Goal: Task Accomplishment & Management: Use online tool/utility

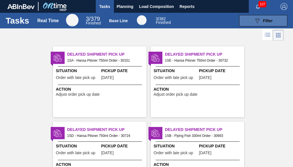
click at [264, 22] on span "Filter" at bounding box center [268, 20] width 10 height 5
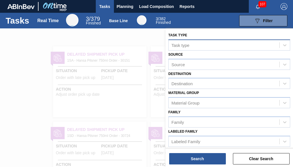
click at [179, 47] on div "Task type" at bounding box center [180, 44] width 18 height 5
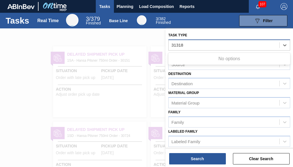
type type "31318"
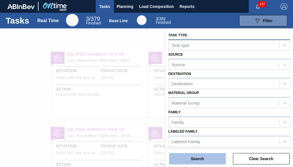
click at [201, 160] on button "Search" at bounding box center [197, 158] width 57 height 11
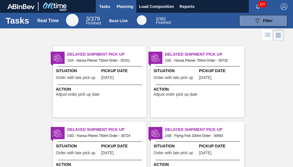
click at [132, 8] on span "Planning" at bounding box center [125, 6] width 17 height 7
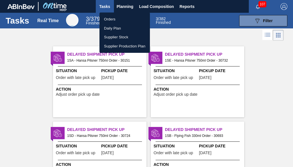
click at [119, 19] on li "Orders" at bounding box center [124, 19] width 50 height 9
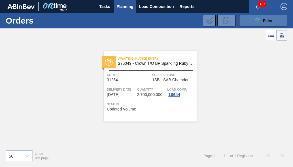
click at [265, 19] on span "Filter" at bounding box center [268, 20] width 10 height 5
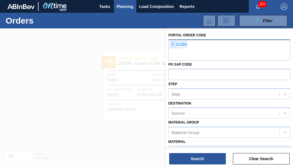
click at [173, 44] on span "×" at bounding box center [172, 44] width 5 height 7
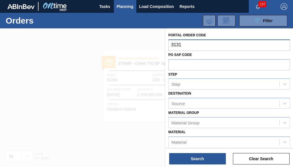
type input "31318"
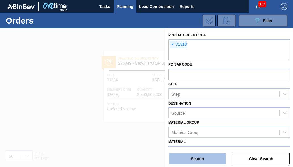
click at [184, 162] on button "Search" at bounding box center [197, 158] width 57 height 11
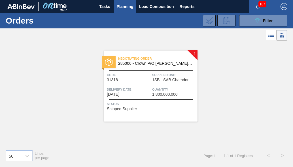
click at [134, 87] on span "Delivery Date" at bounding box center [129, 89] width 44 height 6
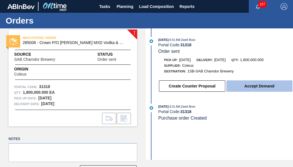
click at [267, 88] on button "Accept Demand" at bounding box center [259, 85] width 66 height 11
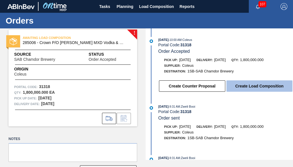
click at [267, 88] on button "Create Load Composition" at bounding box center [259, 85] width 66 height 11
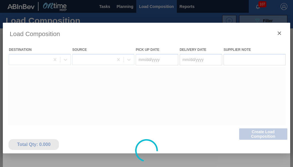
type Date "[DATE]"
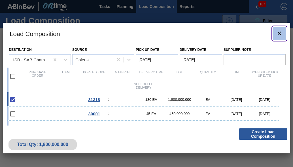
click at [281, 33] on icon "botão de ícone" at bounding box center [279, 33] width 7 height 7
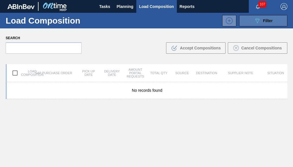
click at [254, 22] on icon "089F7B8B-B2A5-4AFE-B5C0-19BA573D28AC" at bounding box center [257, 20] width 7 height 7
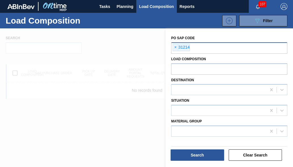
click at [204, 49] on input "text" at bounding box center [248, 47] width 116 height 11
type input "31319"
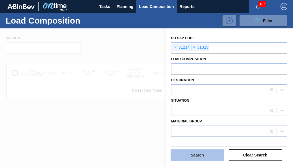
click at [202, 156] on button "Search" at bounding box center [198, 154] width 54 height 11
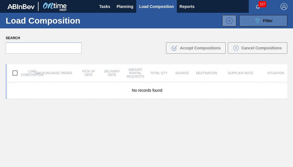
click at [246, 24] on button "089F7B8B-B2A5-4AFE-B5C0-19BA573D28AC Filter" at bounding box center [263, 20] width 48 height 11
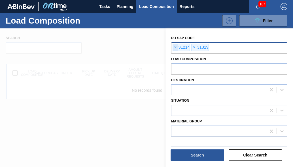
click at [176, 48] on span "×" at bounding box center [175, 47] width 5 height 7
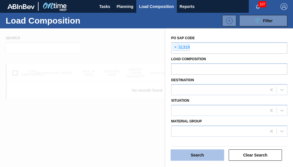
click at [193, 153] on button "Search" at bounding box center [198, 154] width 54 height 11
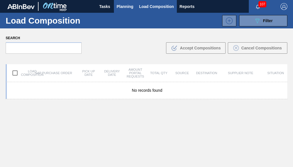
click at [116, 7] on button "Planning" at bounding box center [125, 6] width 22 height 13
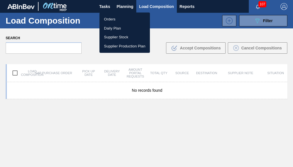
click at [115, 19] on li "Orders" at bounding box center [124, 19] width 50 height 9
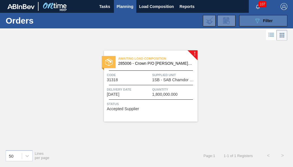
click at [262, 20] on div "089F7B8B-B2A5-4AFE-B5C0-19BA573D28AC Filter" at bounding box center [263, 20] width 19 height 7
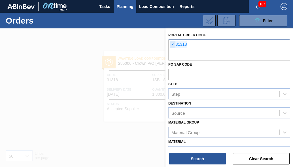
click at [173, 45] on span "×" at bounding box center [172, 44] width 5 height 7
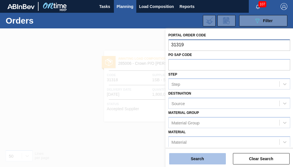
type input "31319"
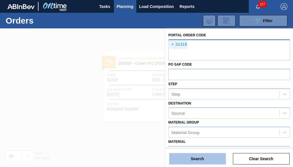
click at [191, 158] on button "Search" at bounding box center [197, 158] width 57 height 11
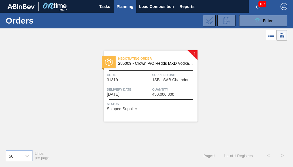
click at [146, 78] on div "Code 31319" at bounding box center [129, 77] width 44 height 10
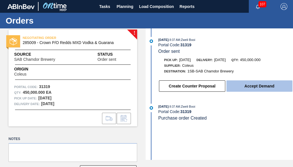
click at [251, 90] on button "Accept Demand" at bounding box center [259, 85] width 66 height 11
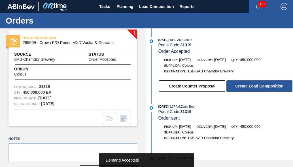
click at [251, 90] on button "Create Load Composition" at bounding box center [259, 85] width 66 height 11
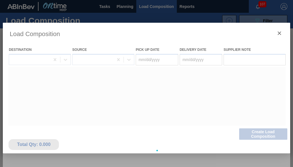
type Date "[DATE]"
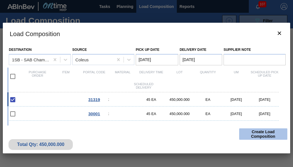
click at [258, 134] on button "Create Load Composition" at bounding box center [263, 133] width 48 height 11
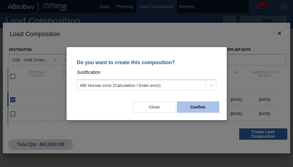
click at [186, 107] on button "Confirm" at bounding box center [198, 106] width 42 height 11
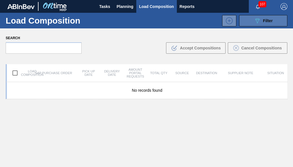
click at [262, 25] on button "089F7B8B-B2A5-4AFE-B5C0-19BA573D28AC Filter" at bounding box center [263, 20] width 48 height 11
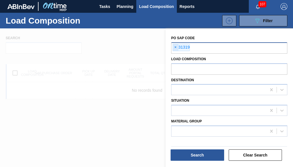
click at [178, 46] on span "×" at bounding box center [175, 47] width 5 height 7
click at [177, 46] on input "text" at bounding box center [229, 47] width 116 height 11
type input "31318"
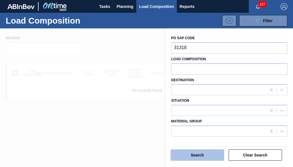
click at [188, 154] on button "Search" at bounding box center [198, 154] width 54 height 11
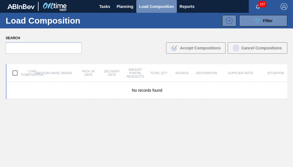
click at [151, 6] on span "Load Composition" at bounding box center [156, 6] width 35 height 7
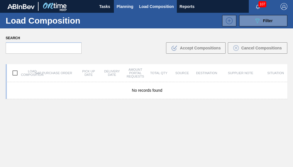
click at [124, 8] on span "Planning" at bounding box center [125, 6] width 17 height 7
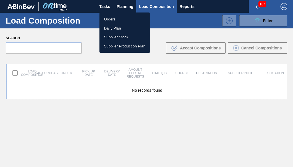
click at [122, 17] on li "Orders" at bounding box center [124, 19] width 50 height 9
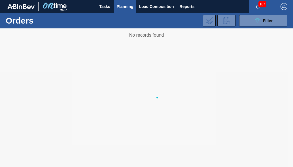
click at [122, 19] on div "089F7B8B-B2A5-4AFE-B5C0-19BA573D28AC Filter Portal Order Code × 31319 PO SAP Co…" at bounding box center [185, 20] width 210 height 17
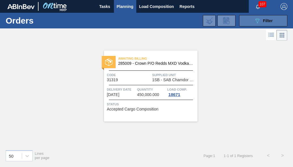
click at [267, 18] on span "Filter" at bounding box center [268, 20] width 10 height 5
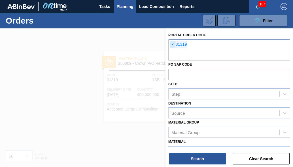
click at [171, 46] on span "×" at bounding box center [172, 44] width 5 height 7
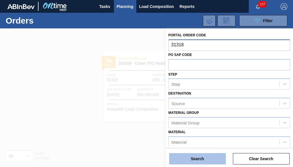
type input "31318"
click at [204, 163] on button "Search" at bounding box center [197, 158] width 57 height 11
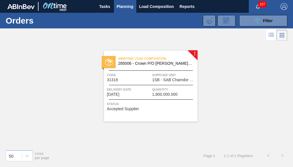
click at [152, 91] on div "Delivery Date [DATE] Quantity 1,800,000.000" at bounding box center [150, 91] width 93 height 10
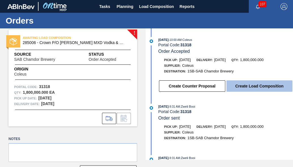
click at [245, 85] on button "Create Load Composition" at bounding box center [259, 85] width 66 height 11
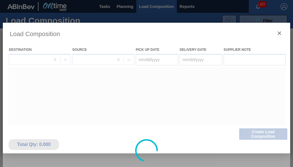
type Date "[DATE]"
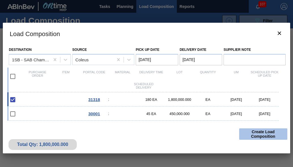
click at [246, 132] on button "Create Load Composition" at bounding box center [263, 133] width 48 height 11
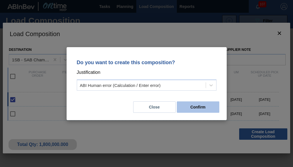
click at [199, 107] on button "Confirm" at bounding box center [198, 106] width 42 height 11
